Goal: Task Accomplishment & Management: Complete application form

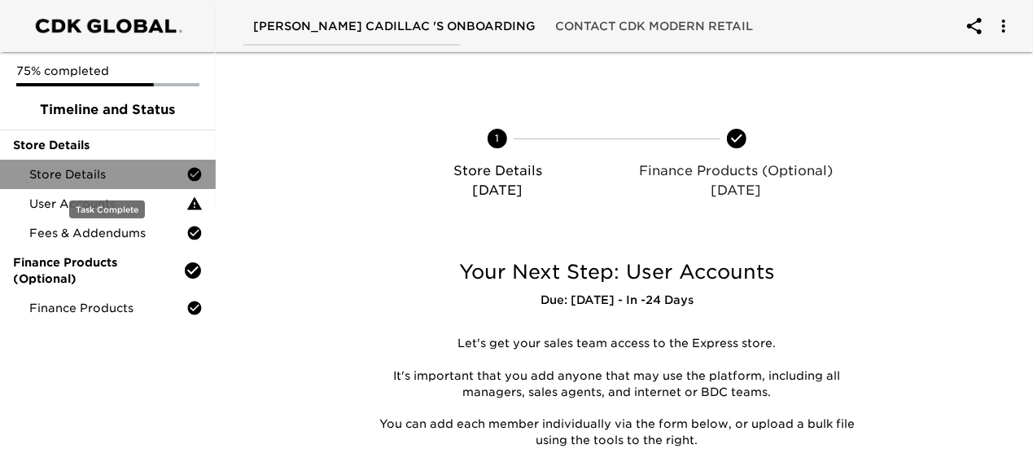
click at [87, 173] on span "Store Details" at bounding box center [107, 174] width 157 height 16
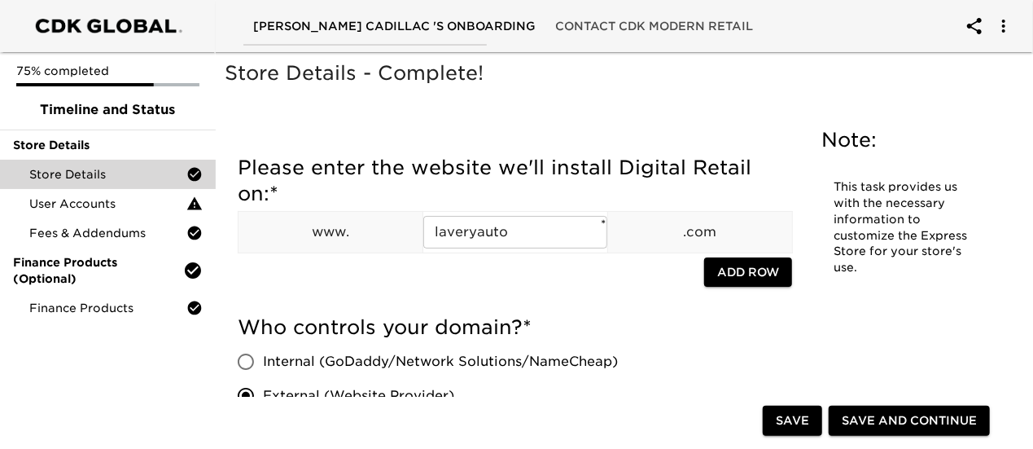
click at [397, 191] on h5 "Please enter the website we'll install Digital Retail on: *" at bounding box center [515, 181] width 554 height 52
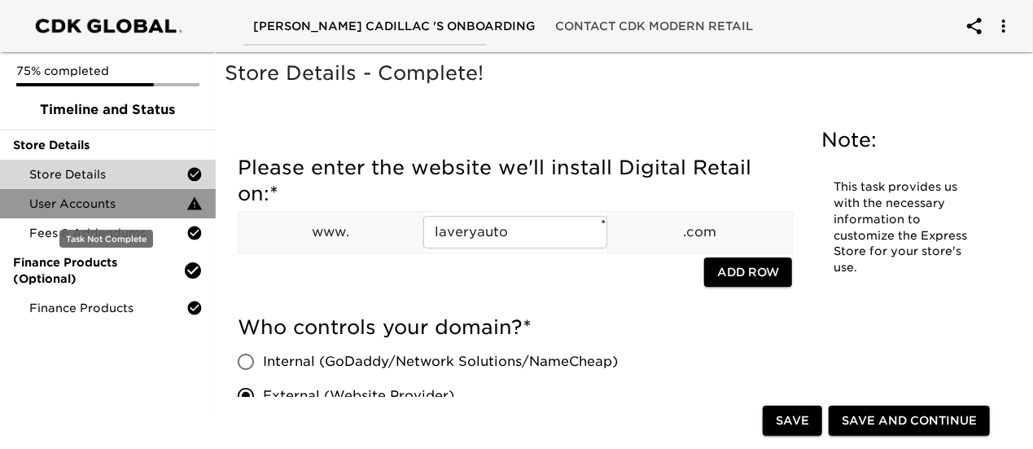
click at [75, 207] on span "User Accounts" at bounding box center [107, 203] width 157 height 16
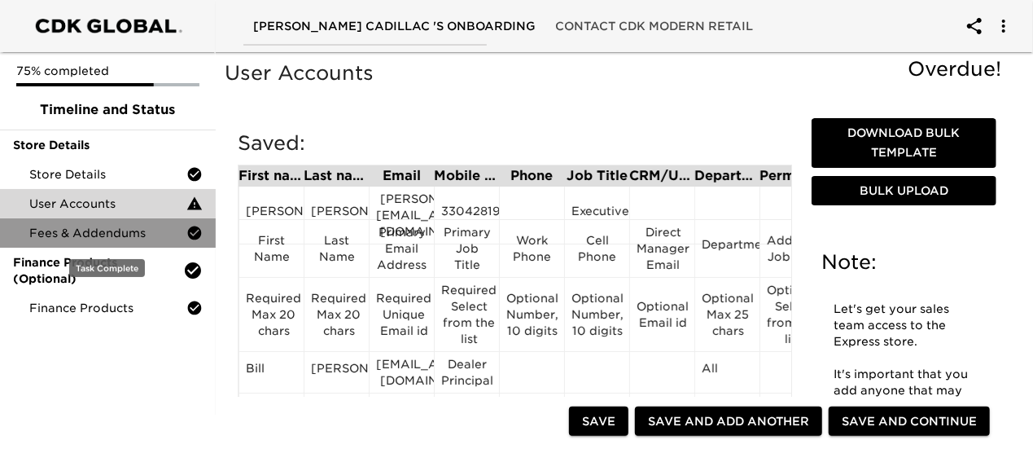
click at [95, 237] on span "Fees & Addendums" at bounding box center [107, 233] width 157 height 16
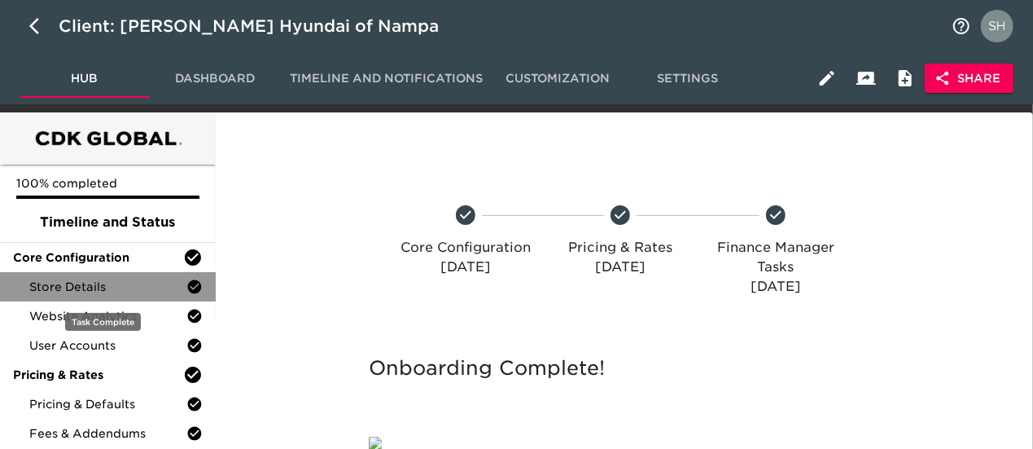
click at [118, 286] on span "Store Details" at bounding box center [107, 286] width 157 height 16
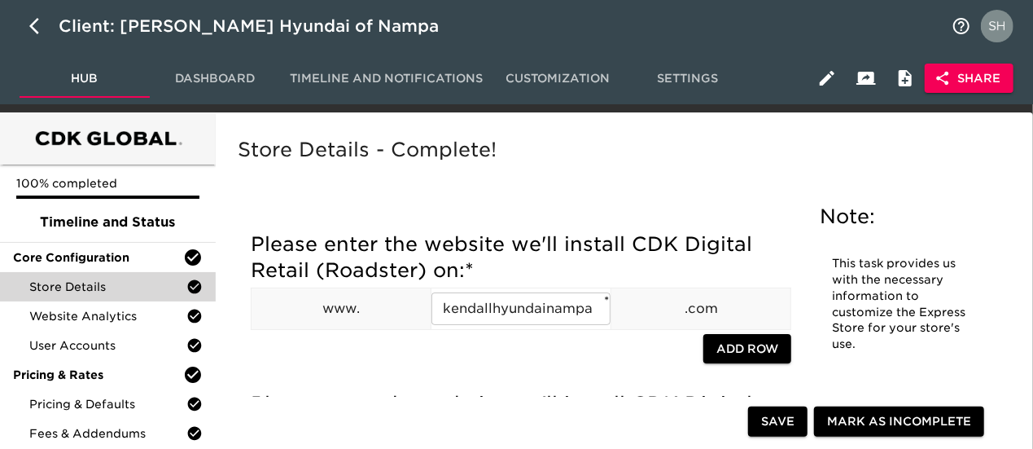
click at [345, 165] on div "Store Details - Complete!" at bounding box center [620, 162] width 773 height 57
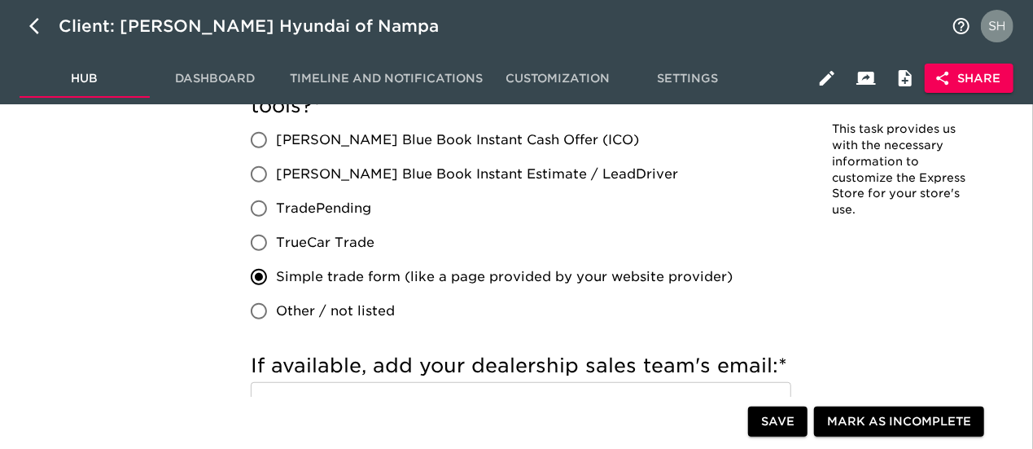
scroll to position [3439, 0]
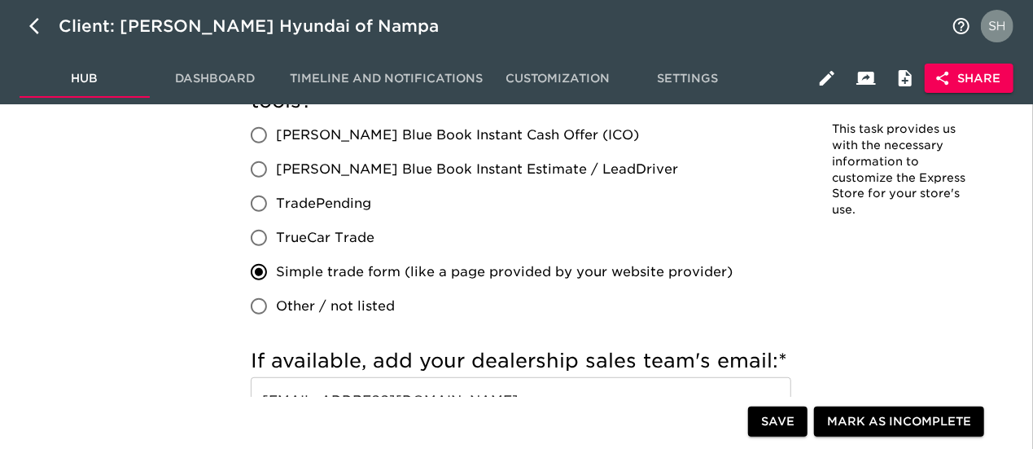
click at [602, 216] on label "TradePending" at bounding box center [487, 203] width 491 height 34
click at [276, 216] on input "TradePending" at bounding box center [259, 203] width 34 height 34
radio input "true"
click at [365, 274] on span "Simple trade form (like a page provided by your website provider)" at bounding box center [504, 272] width 457 height 20
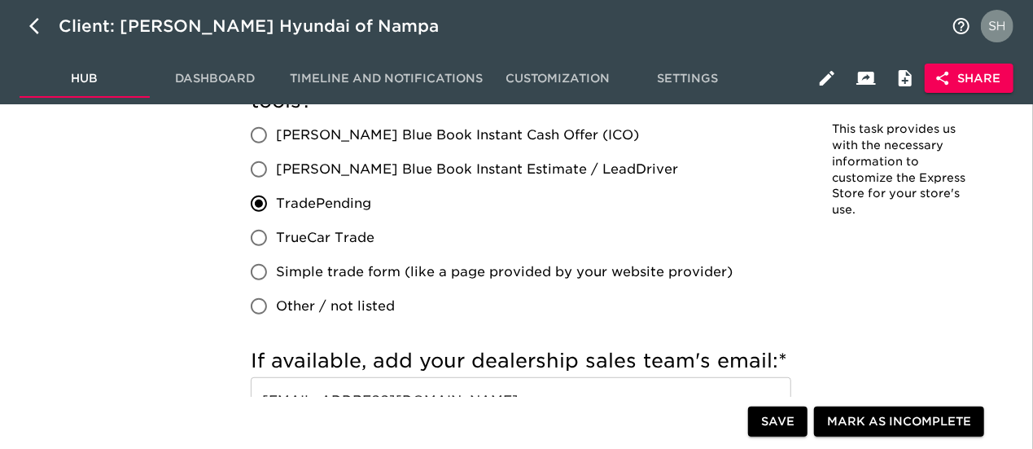
click at [276, 274] on input "Simple trade form (like a page provided by your website provider)" at bounding box center [259, 272] width 34 height 34
radio input "true"
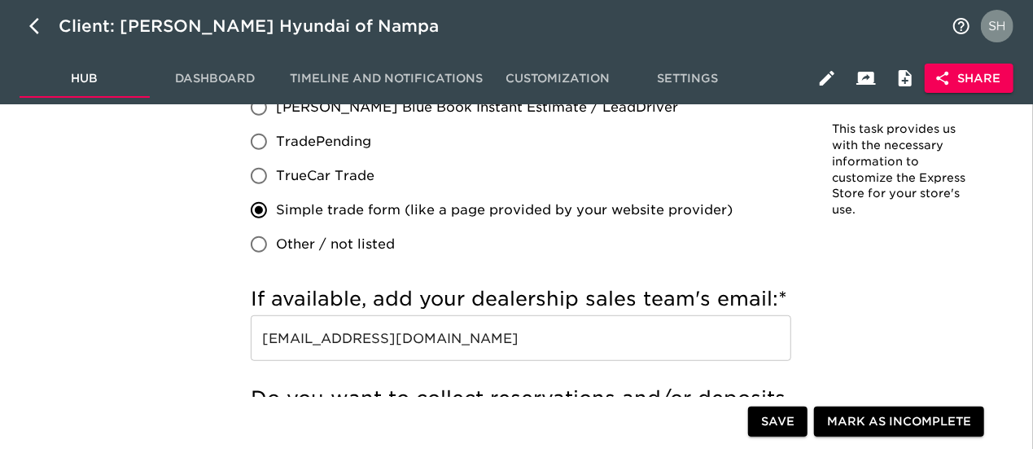
scroll to position [2839, 0]
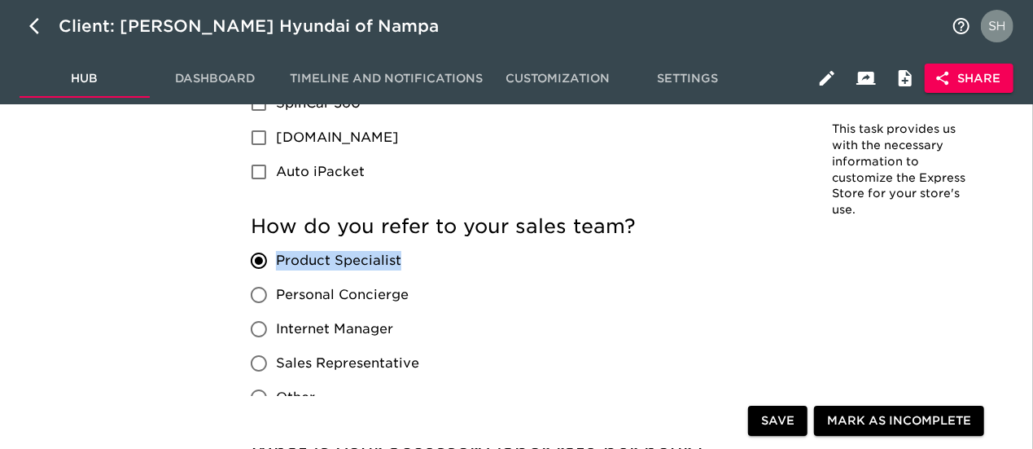
drag, startPoint x: 414, startPoint y: 261, endPoint x: 278, endPoint y: 266, distance: 136.0
click at [278, 266] on label "Product Specialist" at bounding box center [330, 260] width 177 height 34
copy span "Product Specialist"
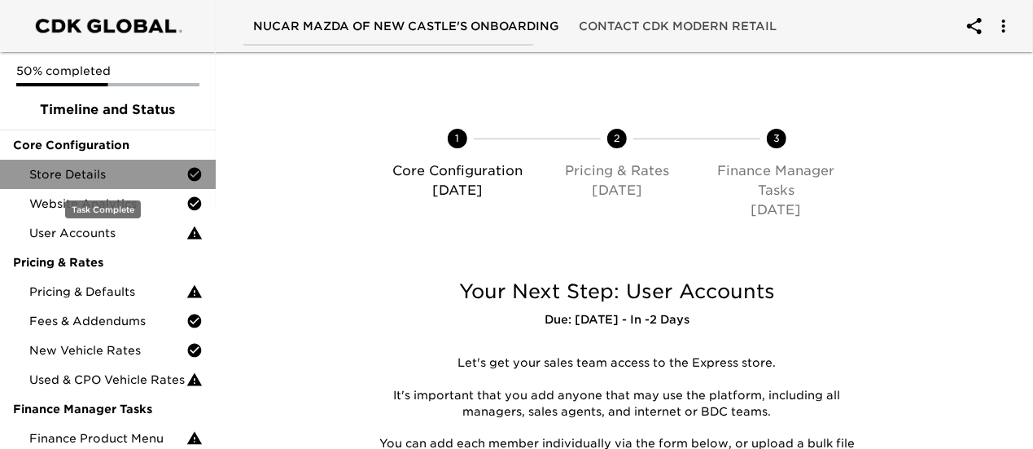
click at [109, 169] on span "Store Details" at bounding box center [107, 174] width 157 height 16
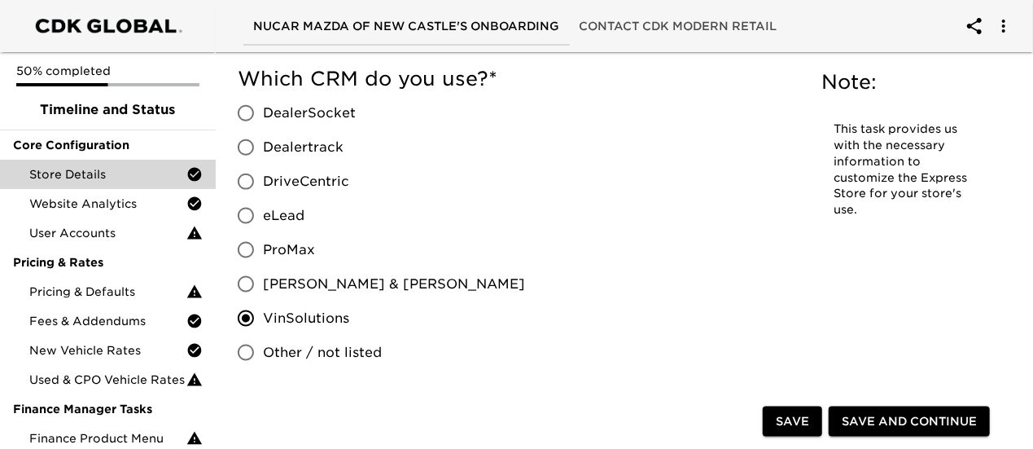
scroll to position [979, 0]
click at [531, 228] on div "Which CRM do you use? * DealerSocket Dealertrack DriveCentric eLead ProMax [PER…" at bounding box center [515, 217] width 554 height 304
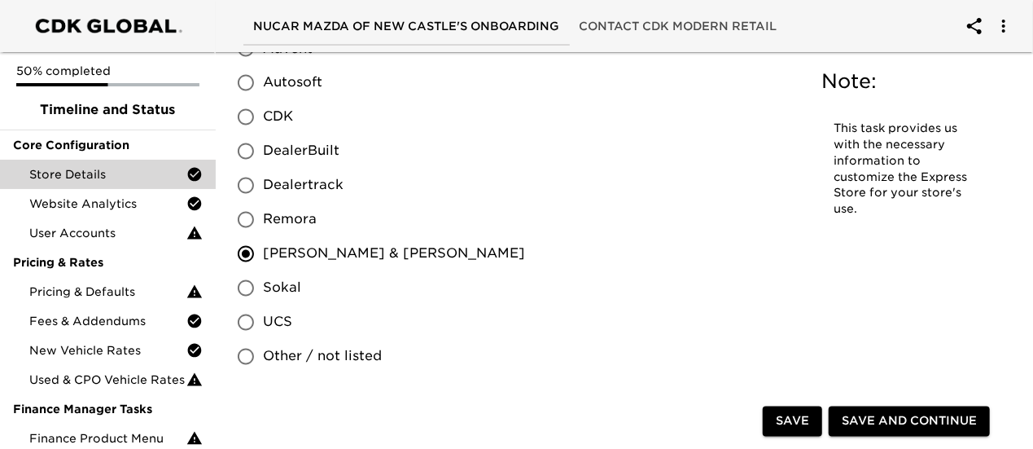
scroll to position [1473, 0]
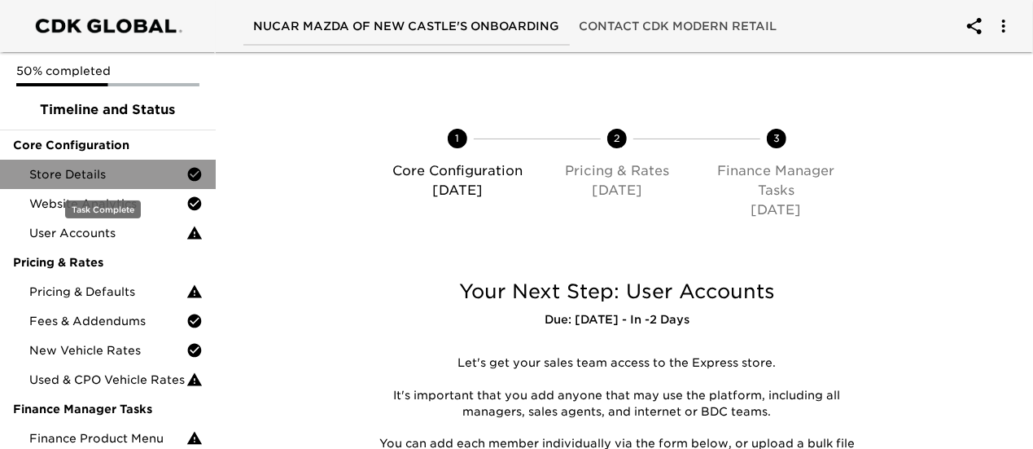
click at [120, 169] on span "Store Details" at bounding box center [107, 174] width 157 height 16
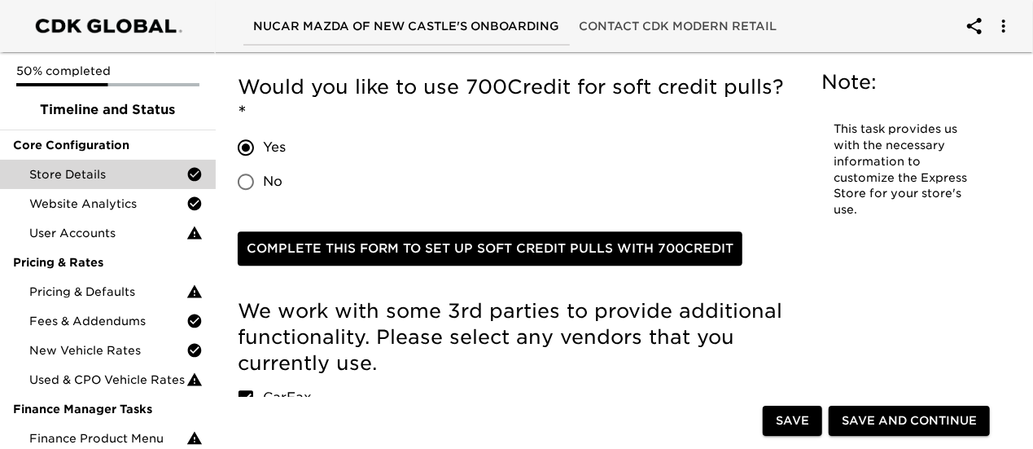
scroll to position [2315, 0]
click at [773, 258] on div "Complete this form to set up soft credit pulls with 700Credit" at bounding box center [515, 252] width 554 height 75
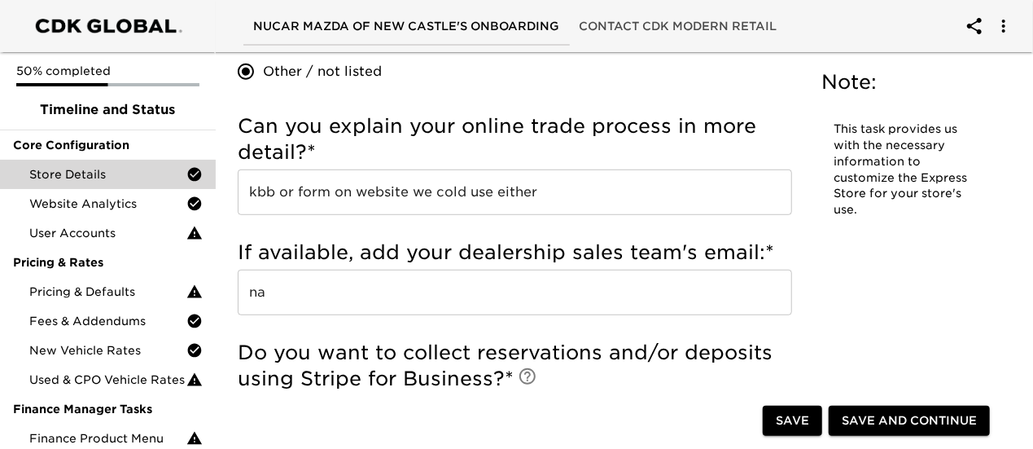
scroll to position [1161, 0]
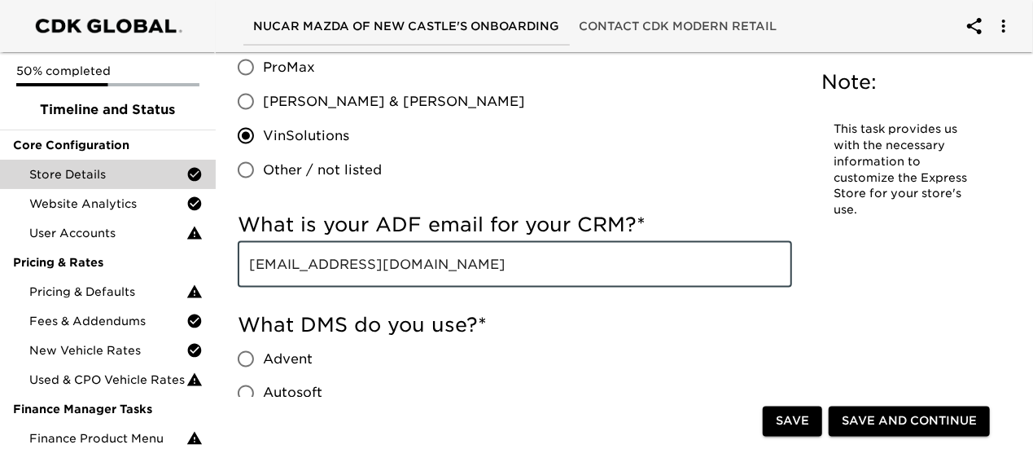
click at [493, 260] on input "[EMAIL_ADDRESS][DOMAIN_NAME]" at bounding box center [515, 265] width 554 height 46
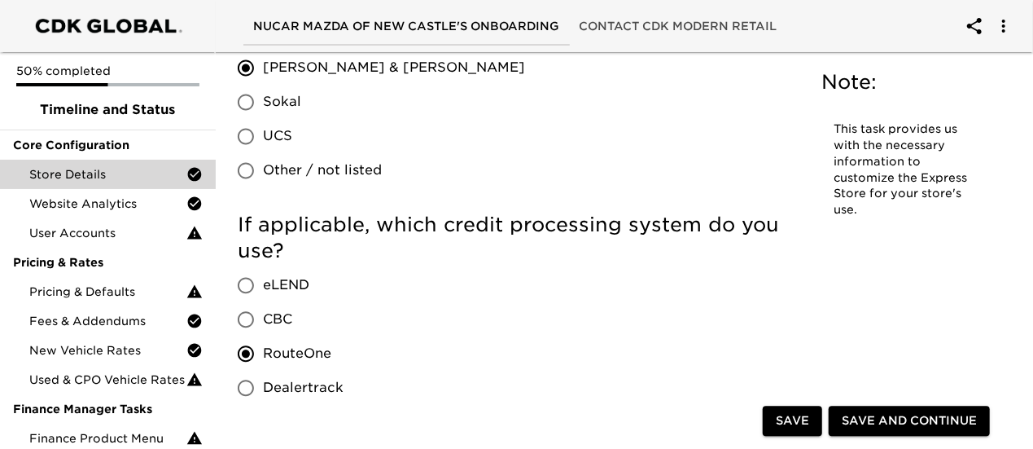
scroll to position [2911, 0]
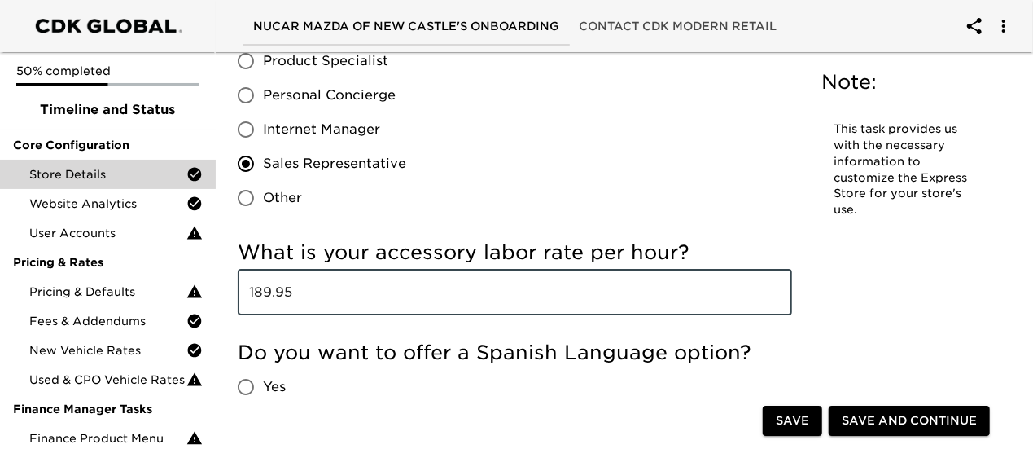
click at [254, 269] on input "189.95" at bounding box center [515, 292] width 554 height 46
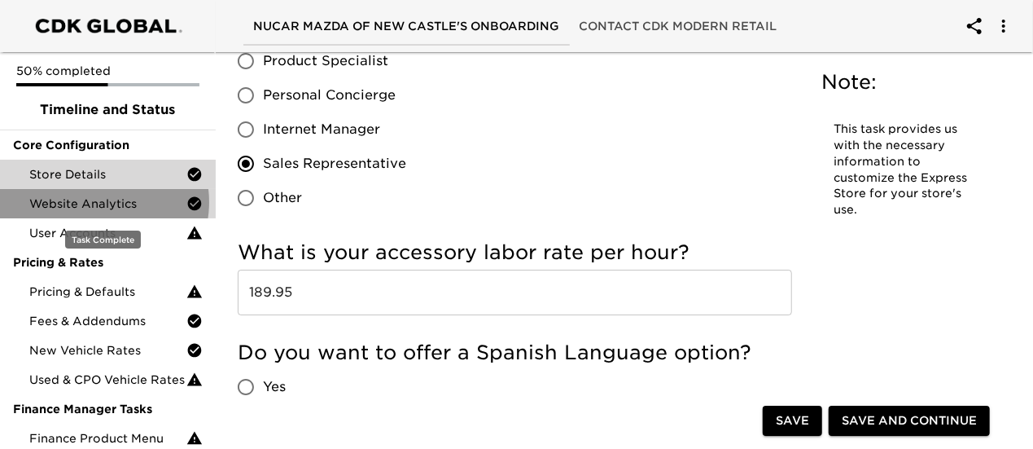
click at [103, 202] on span "Website Analytics" at bounding box center [107, 203] width 157 height 16
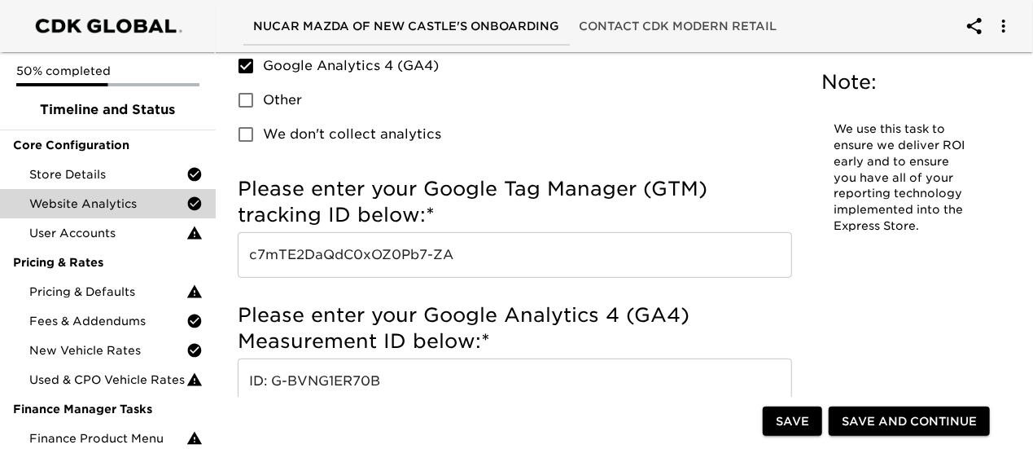
scroll to position [197, 0]
